Goal: Navigation & Orientation: Understand site structure

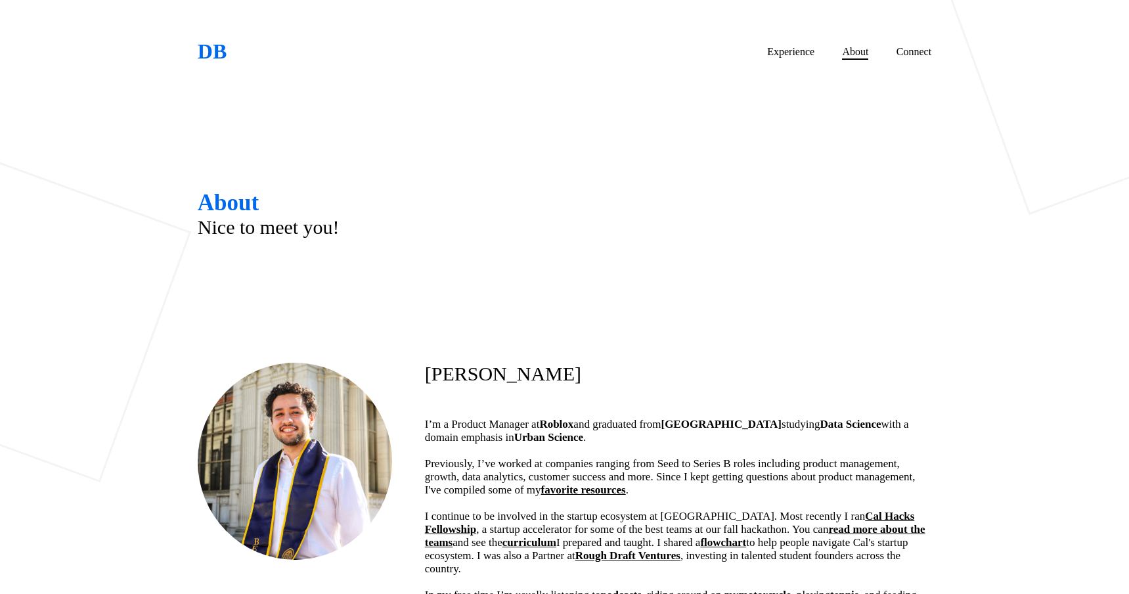
click at [849, 56] on link "About" at bounding box center [855, 53] width 26 height 14
click at [801, 55] on link "Experience" at bounding box center [790, 53] width 47 height 14
